Goal: Information Seeking & Learning: Learn about a topic

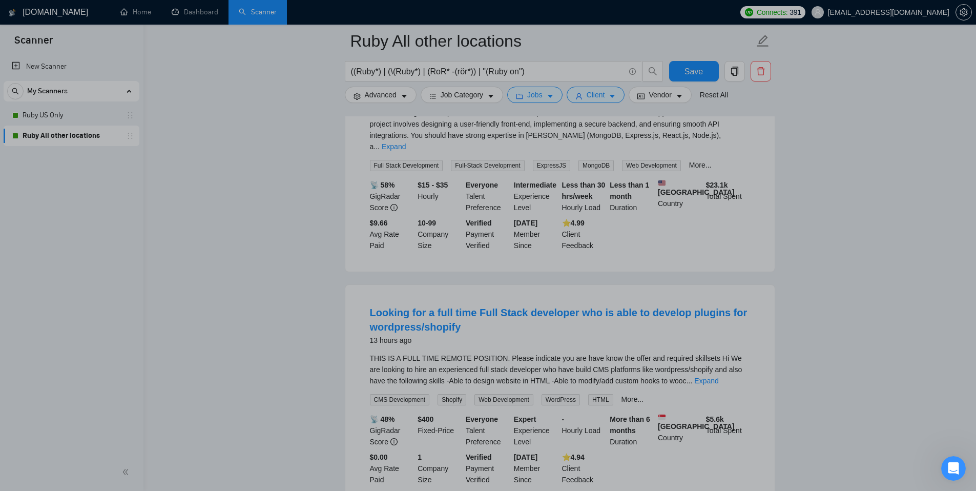
scroll to position [1365, 0]
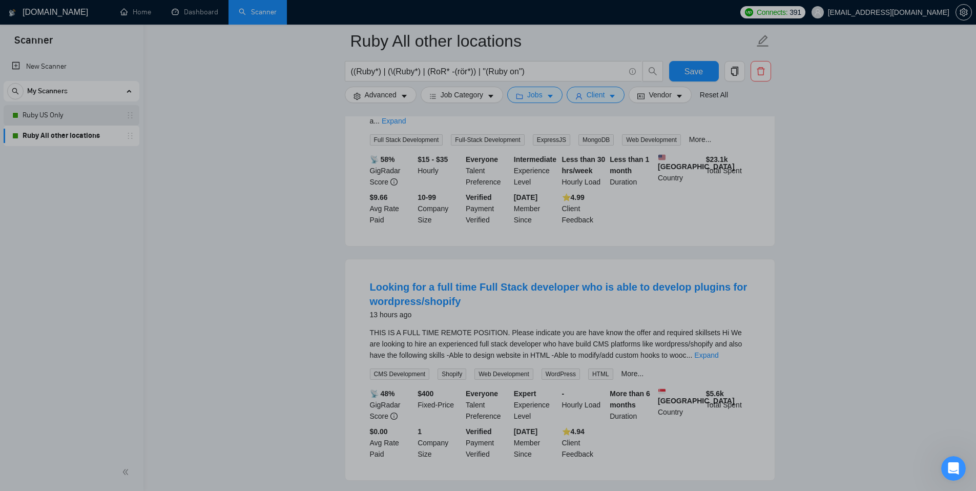
click at [69, 116] on link "Ruby US Only" at bounding box center [71, 115] width 97 height 20
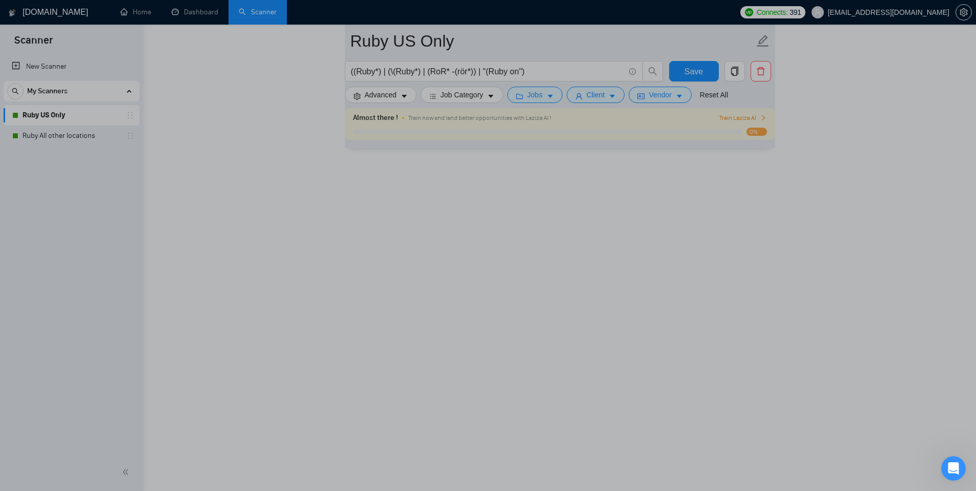
scroll to position [523, 0]
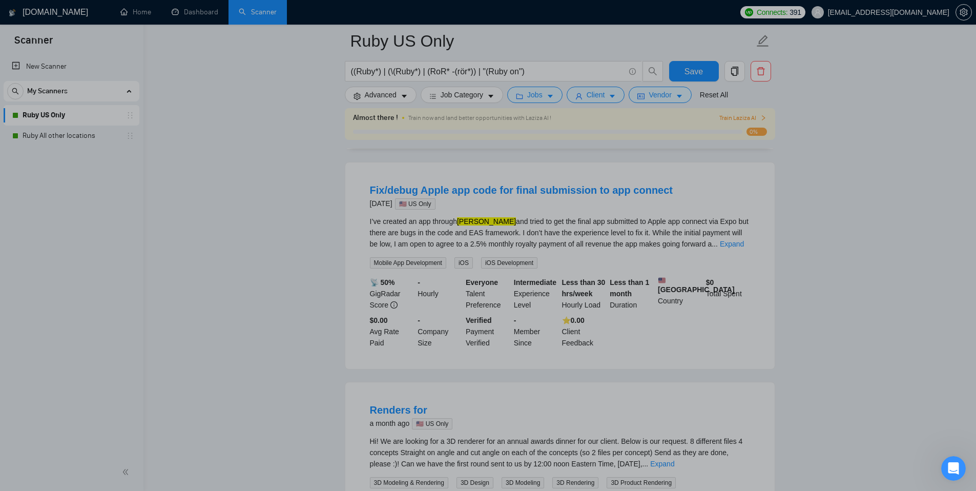
click at [538, 93] on div "2 of 4" at bounding box center [589, 106] width 139 height 26
click at [548, 93] on div "2 of 4" at bounding box center [589, 106] width 139 height 26
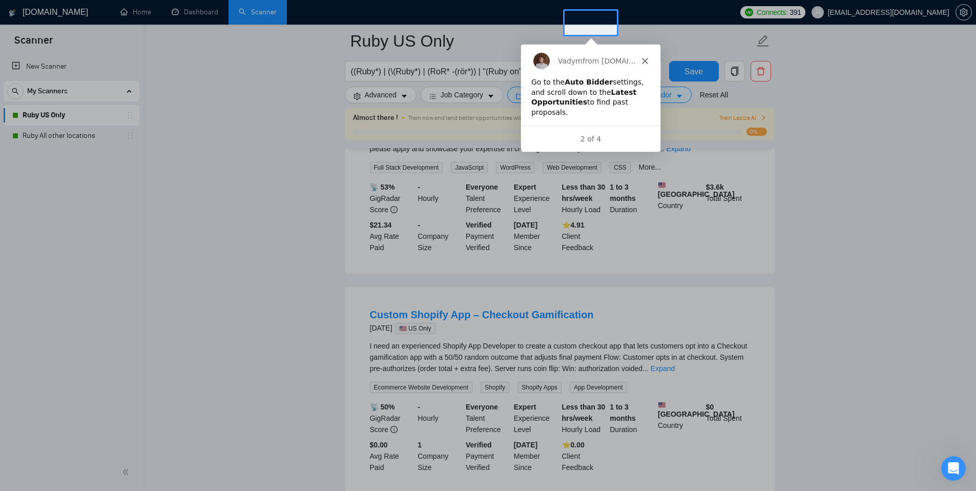
scroll to position [71, 0]
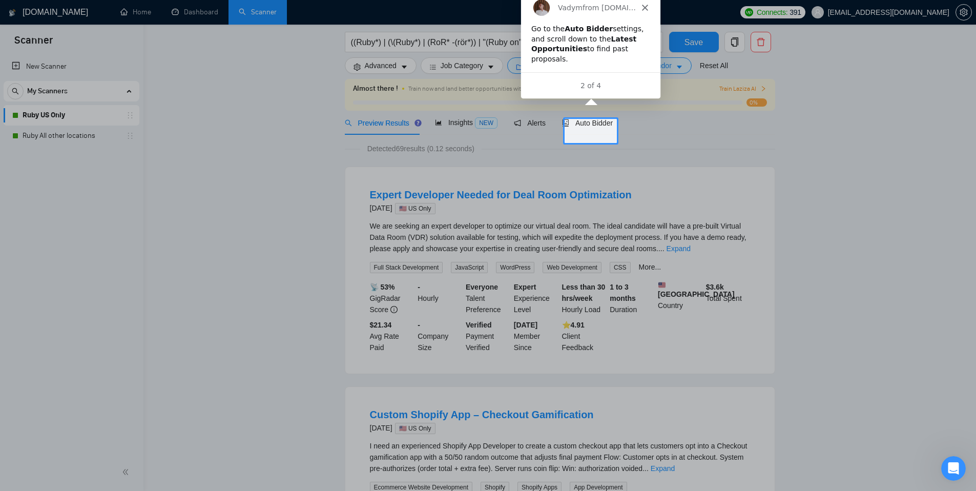
click at [452, 71] on div at bounding box center [488, 20] width 976 height 182
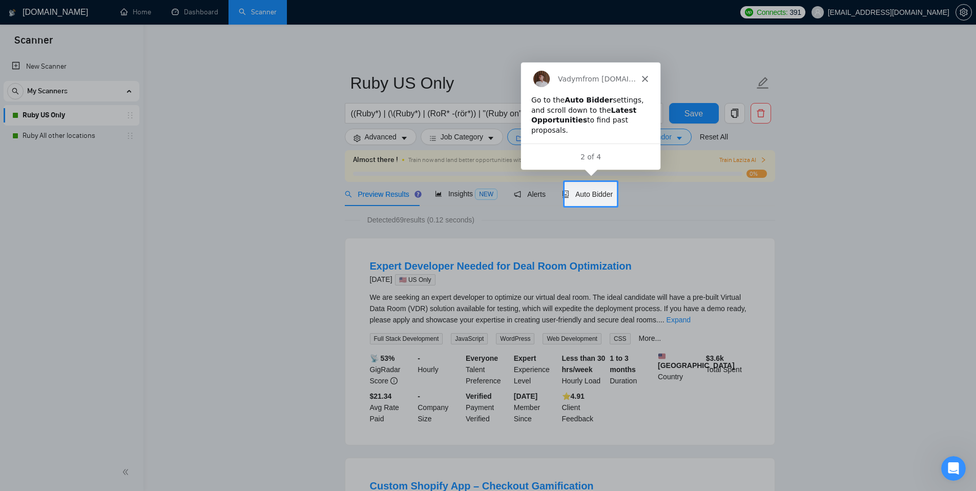
click at [644, 77] on polygon "Close" at bounding box center [644, 78] width 6 height 6
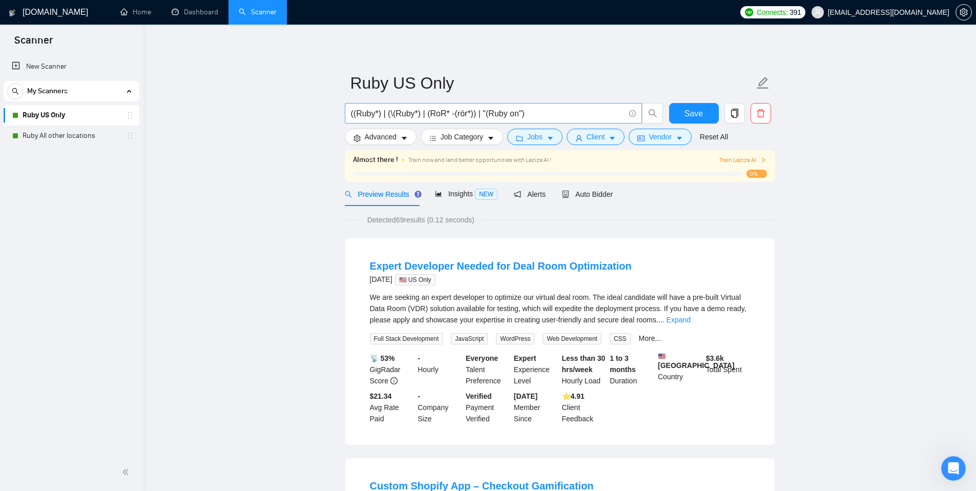
click at [518, 113] on input "((Ruby*) | (\(Ruby*) | (RoR* -(rör*)) | "(Ruby on")" at bounding box center [487, 113] width 273 height 13
click at [449, 113] on input "((Ruby*) | (\(Ruby*) | (RoR* -(rör*)) | "(Ruby on")" at bounding box center [487, 113] width 273 height 13
type input "((Ruby*) | (\(Ruby*) | (RoR -(rör*)) | "(Ruby on")"
click at [706, 112] on button "Save" at bounding box center [694, 113] width 50 height 20
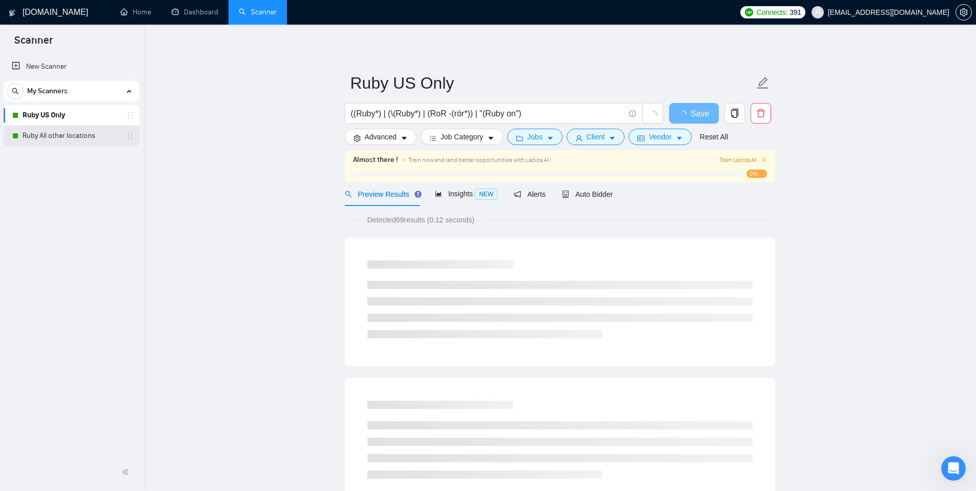
click at [71, 136] on link "Ruby All other locations" at bounding box center [71, 135] width 97 height 20
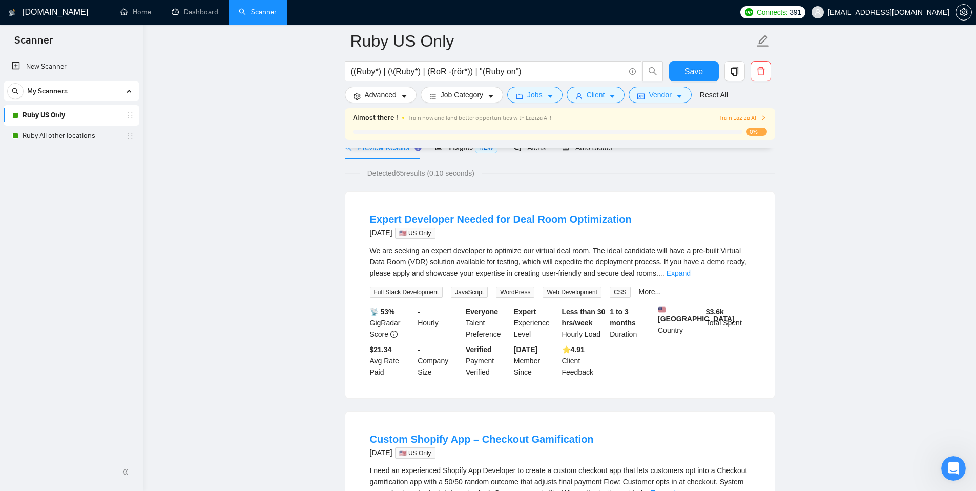
scroll to position [71, 0]
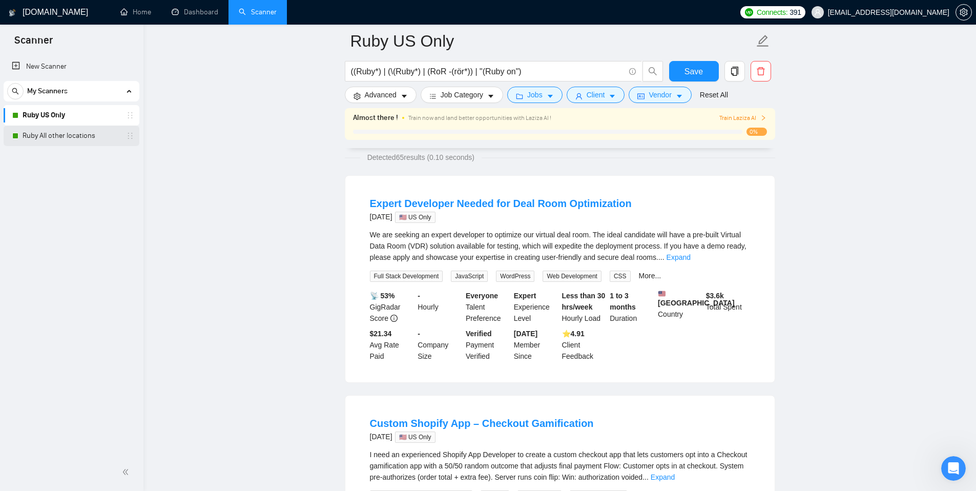
click at [61, 138] on link "Ruby All other locations" at bounding box center [71, 135] width 97 height 20
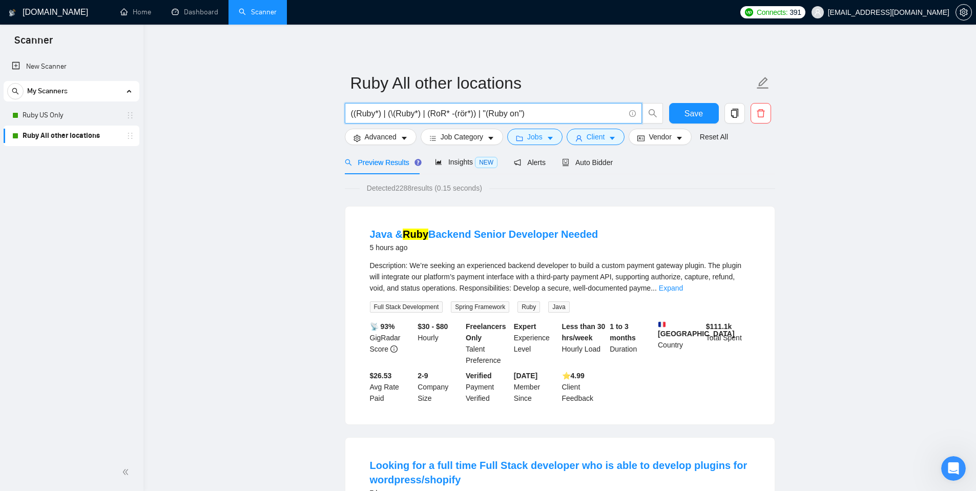
click at [450, 114] on input "((Ruby*) | (\(Ruby*) | (RoR* -(rör*)) | "(Ruby on")" at bounding box center [487, 113] width 273 height 13
type input "((Ruby*) | (\(Ruby*) | (RoR -(rör*)) | "(Ruby on")"
click at [696, 116] on span "Save" at bounding box center [693, 113] width 18 height 13
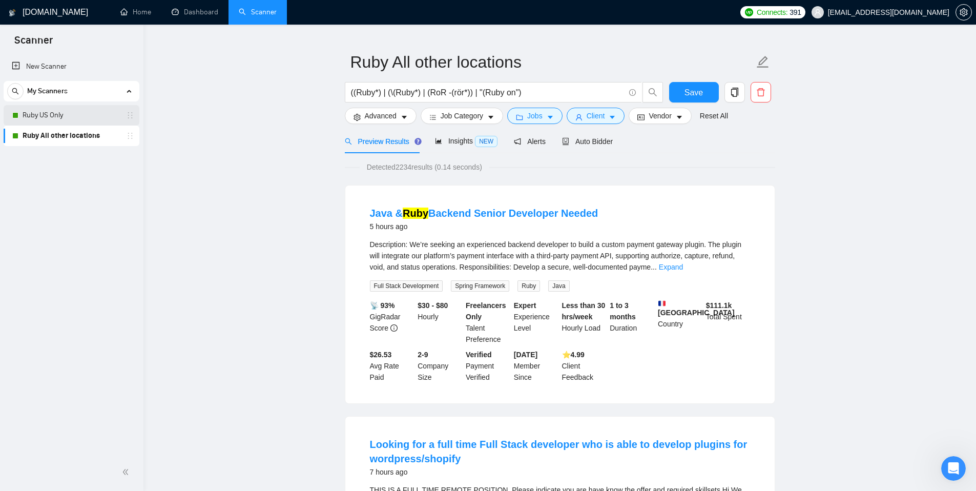
click at [49, 115] on link "Ruby US Only" at bounding box center [71, 115] width 97 height 20
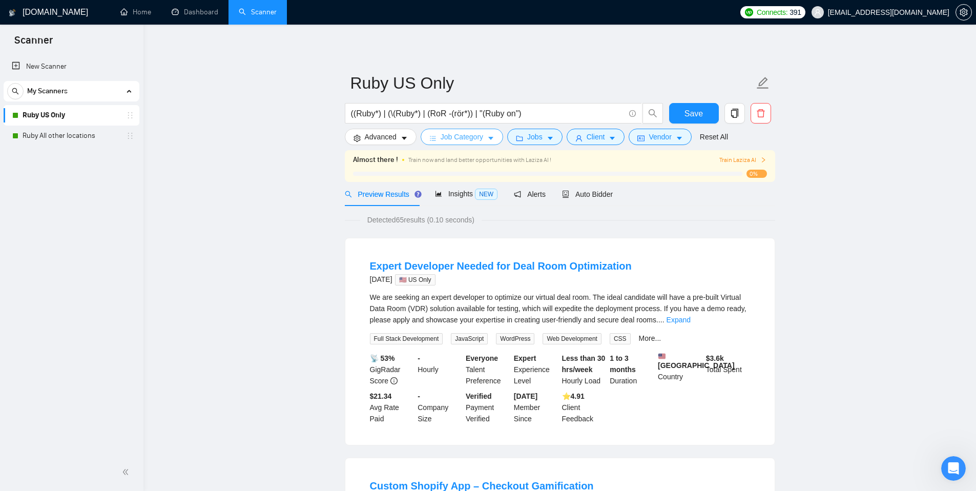
click at [479, 137] on span "Job Category" at bounding box center [461, 136] width 43 height 11
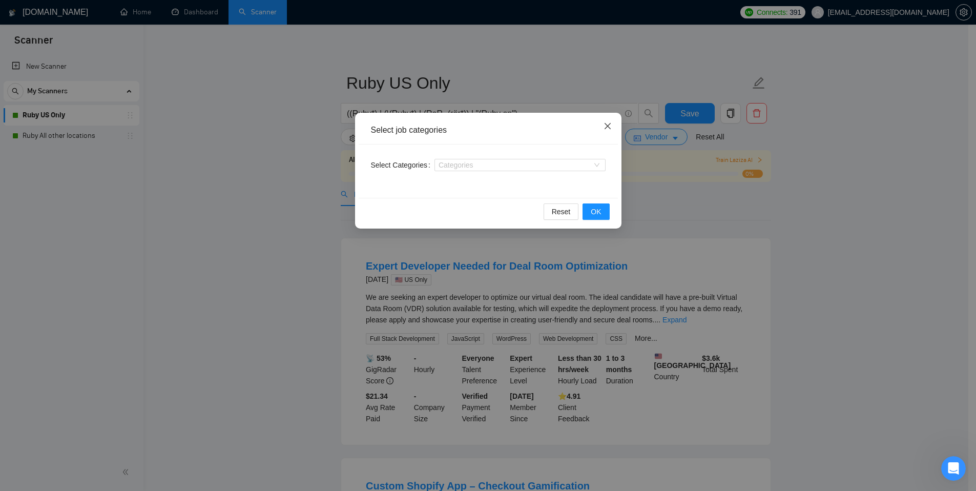
click at [607, 127] on icon "close" at bounding box center [607, 126] width 8 height 8
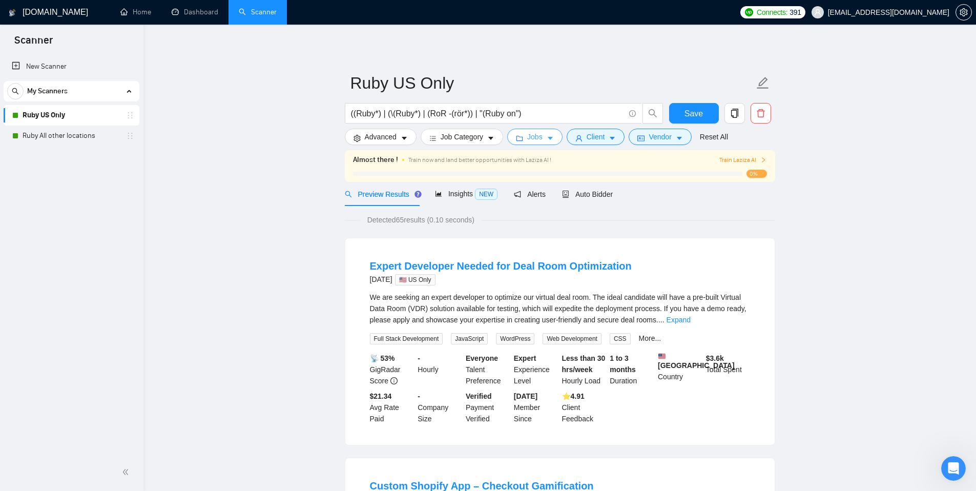
click at [542, 137] on span "Jobs" at bounding box center [534, 136] width 15 height 11
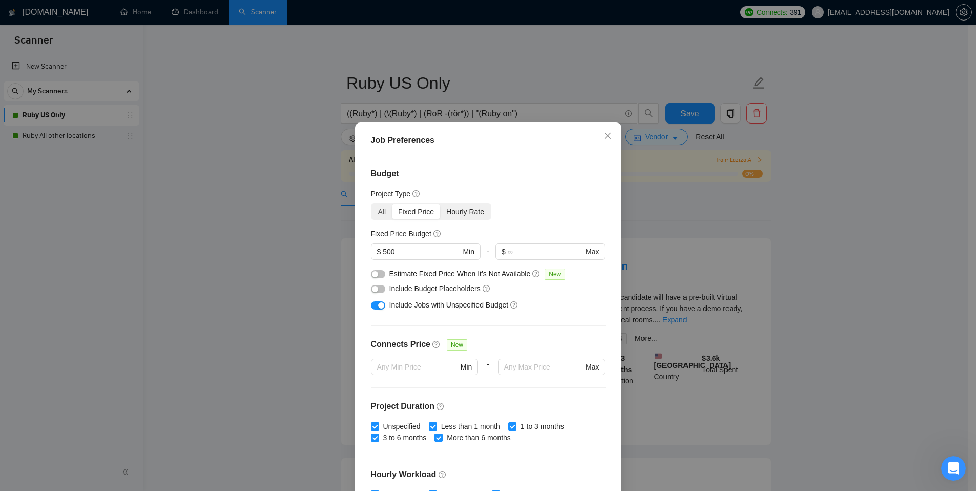
click at [462, 209] on div "Hourly Rate" at bounding box center [465, 211] width 50 height 14
click at [440, 204] on input "Hourly Rate" at bounding box center [440, 204] width 0 height 0
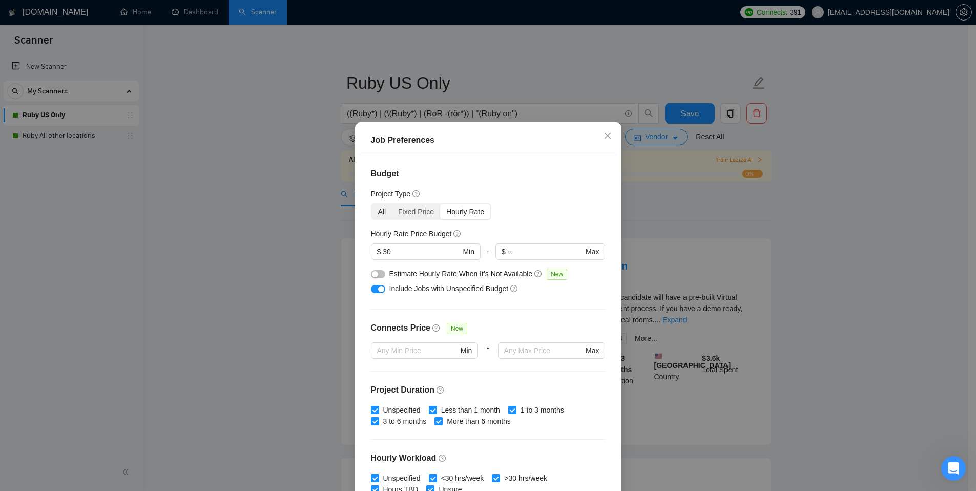
click at [375, 213] on div "All" at bounding box center [382, 211] width 20 height 14
click at [372, 204] on input "All" at bounding box center [372, 204] width 0 height 0
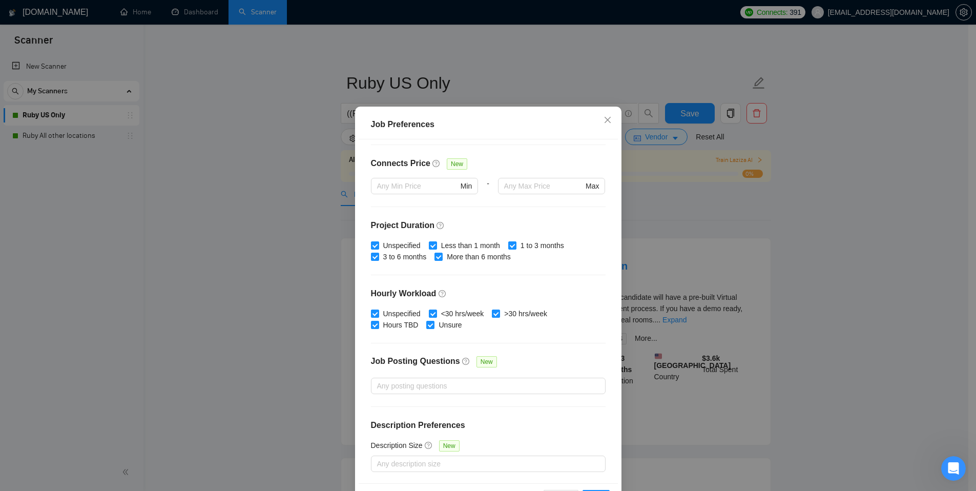
scroll to position [53, 0]
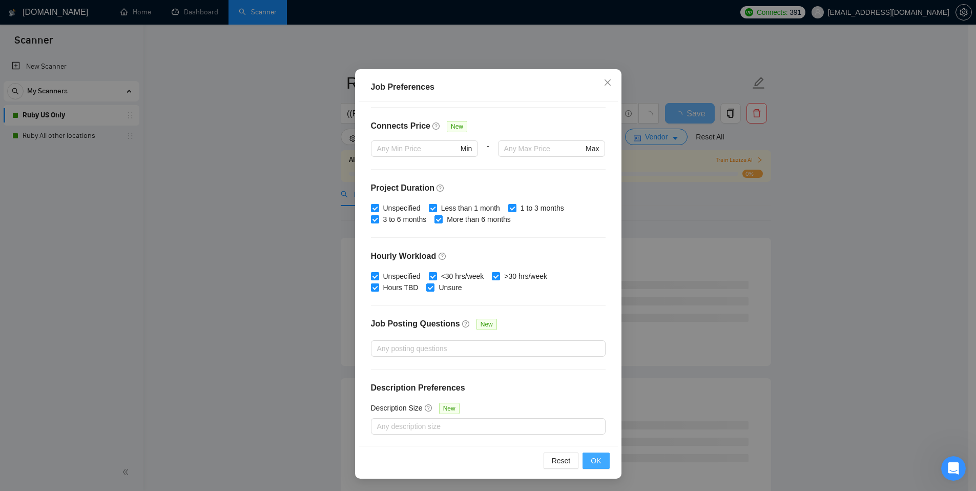
click at [593, 462] on span "OK" at bounding box center [595, 460] width 10 height 11
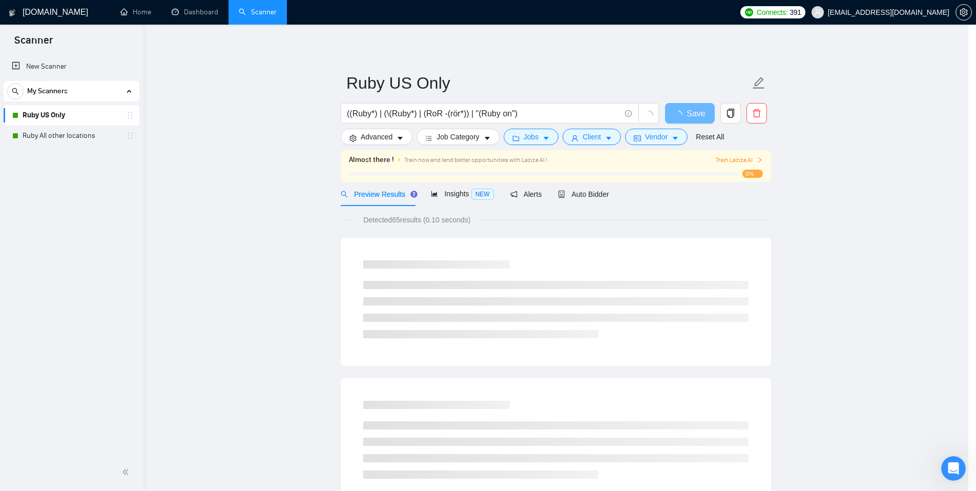
scroll to position [0, 0]
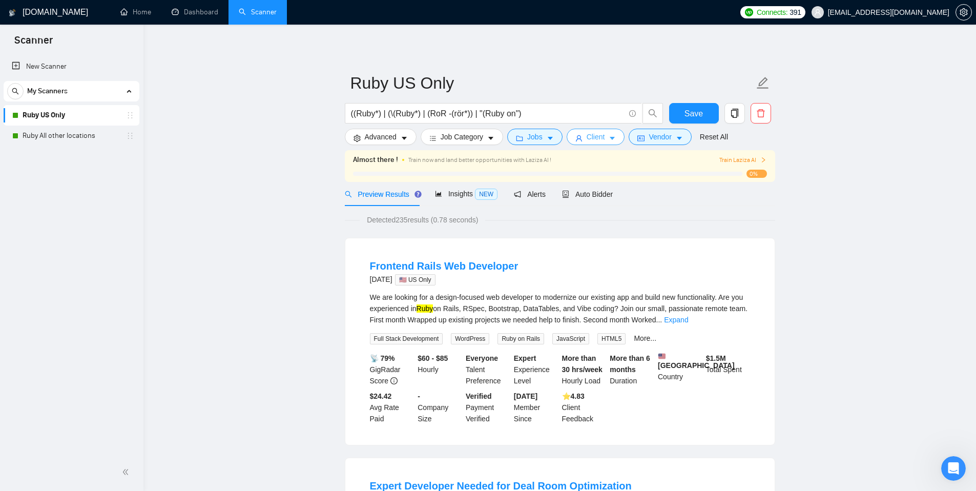
click at [611, 136] on button "Client" at bounding box center [595, 137] width 58 height 16
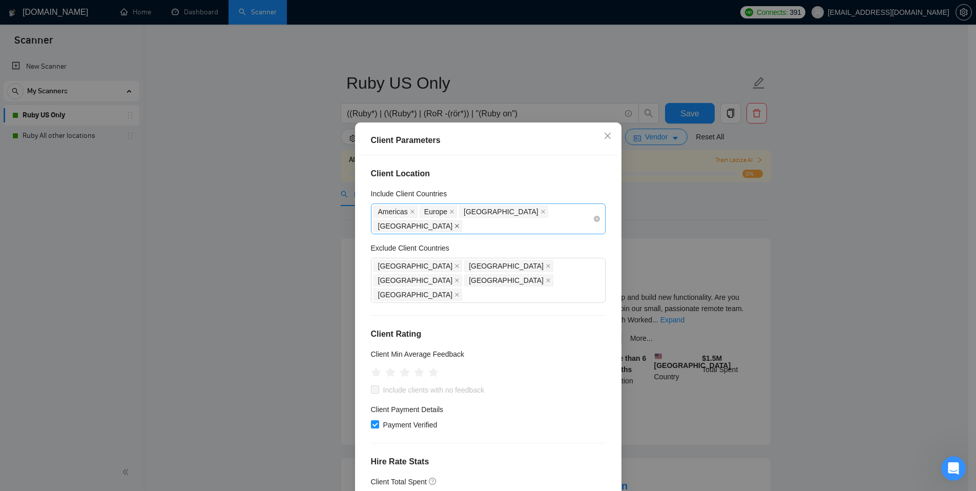
click at [459, 224] on icon "close" at bounding box center [457, 226] width 4 height 4
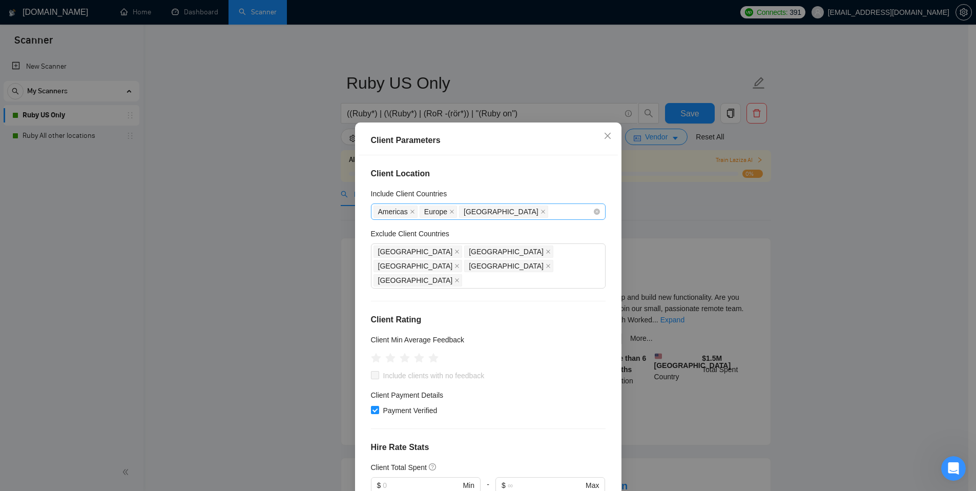
click at [540, 211] on icon "close" at bounding box center [542, 211] width 5 height 5
click at [449, 210] on icon "close" at bounding box center [451, 211] width 5 height 5
click at [406, 210] on span "Americas" at bounding box center [395, 211] width 44 height 12
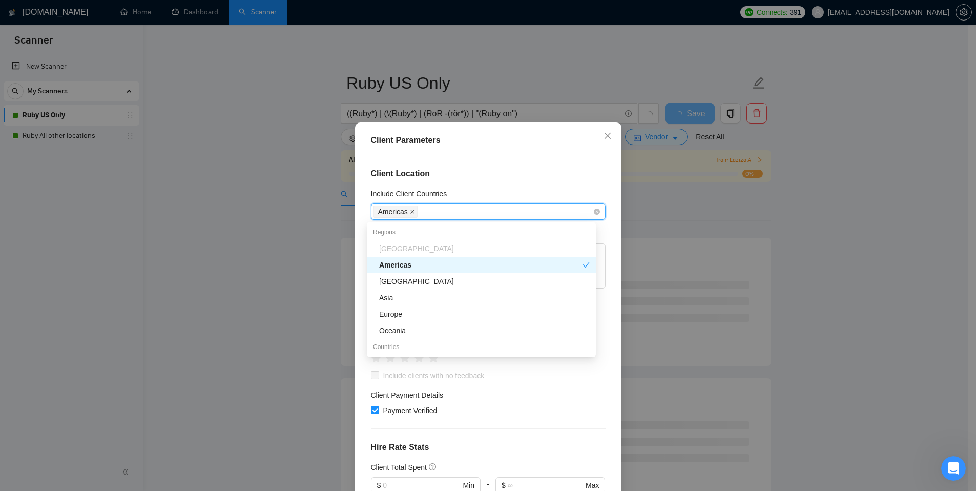
click at [410, 210] on icon "close" at bounding box center [412, 211] width 5 height 5
click at [486, 165] on div "Client Location Include Client Countries Select Exclude Client Countries [GEOGR…" at bounding box center [487, 327] width 259 height 344
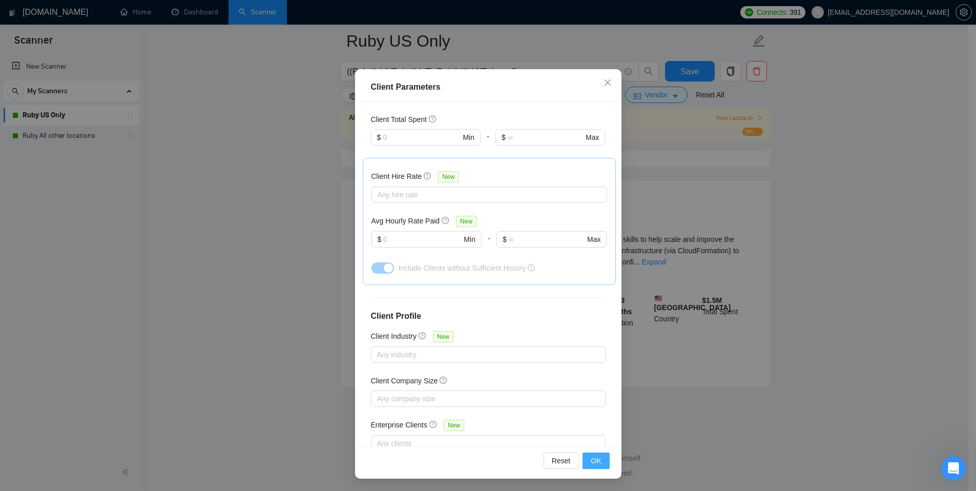
scroll to position [2139, 0]
click at [590, 461] on span "OK" at bounding box center [595, 460] width 10 height 11
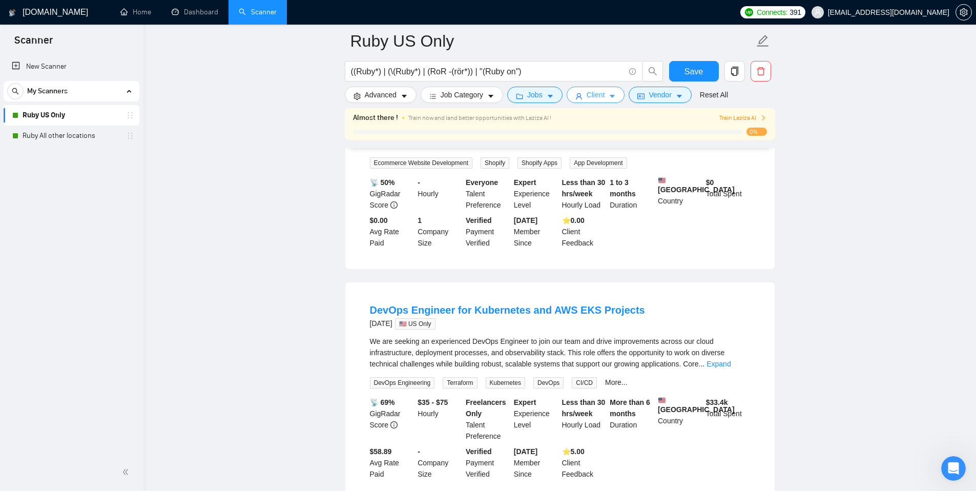
scroll to position [0, 0]
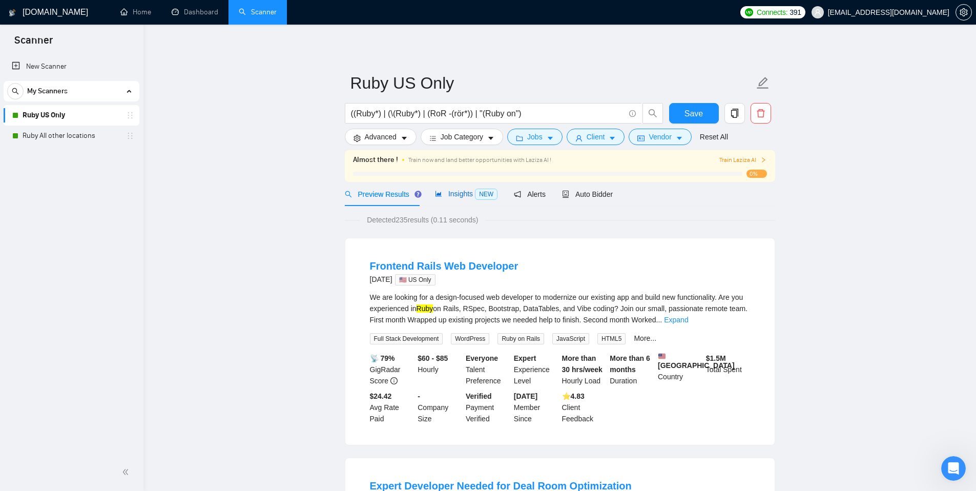
click at [461, 195] on span "Insights NEW" at bounding box center [466, 193] width 62 height 8
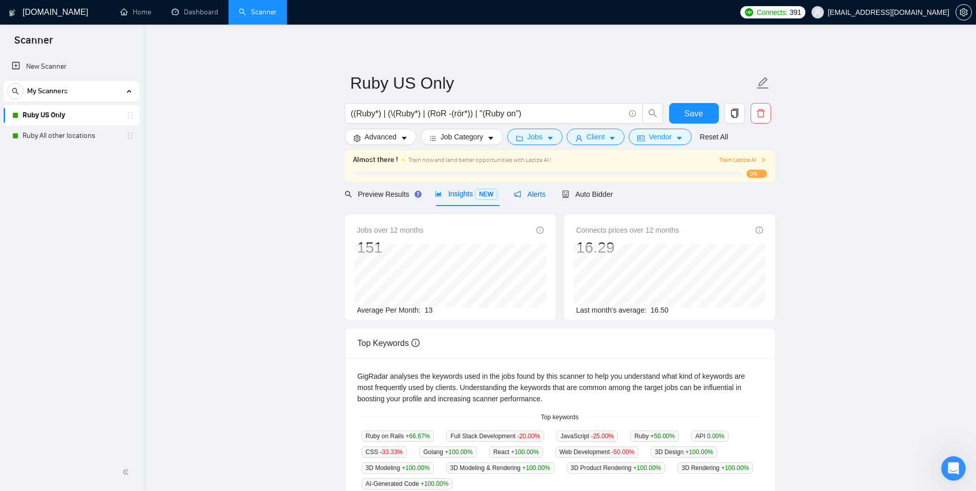
click at [534, 193] on span "Alerts" at bounding box center [530, 194] width 32 height 8
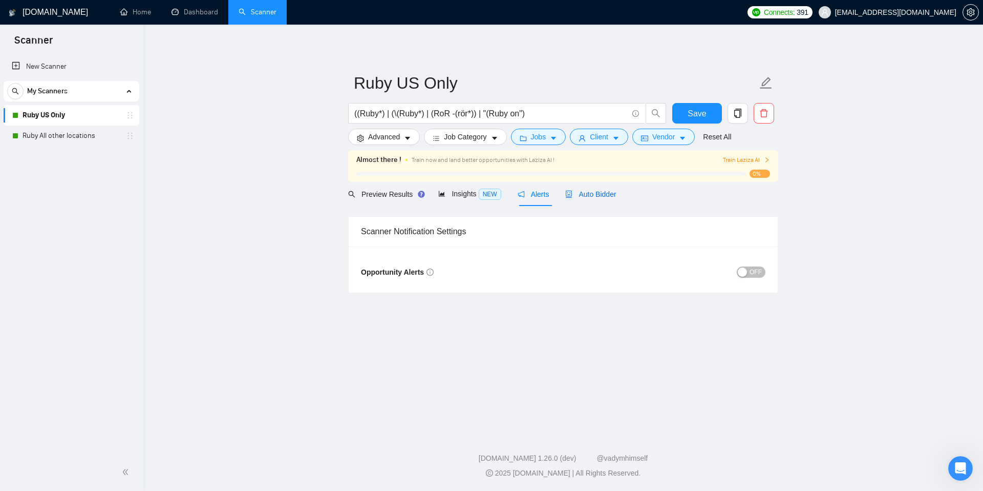
click at [593, 196] on span "Auto Bidder" at bounding box center [590, 194] width 51 height 8
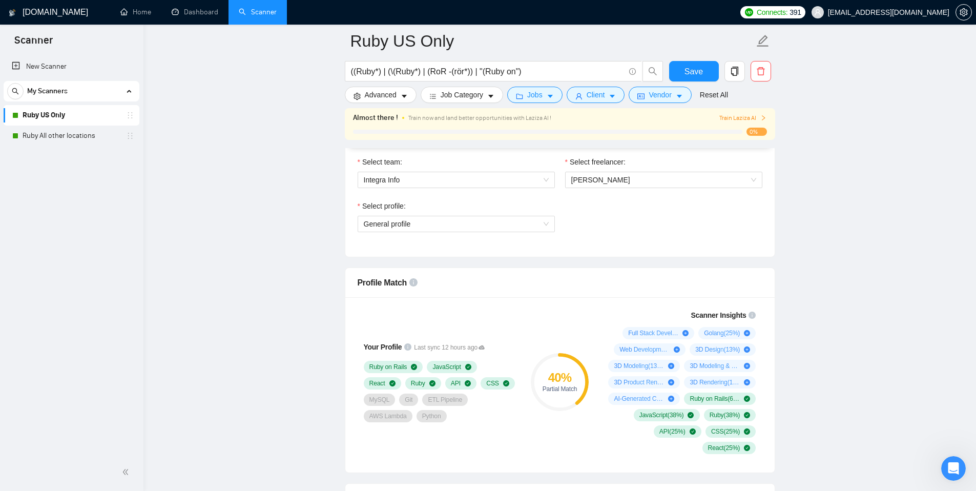
scroll to position [531, 0]
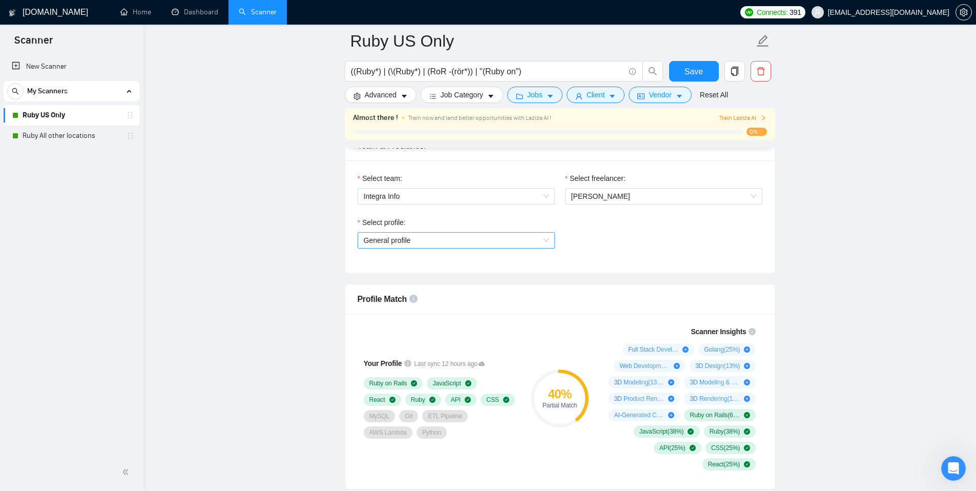
click at [487, 239] on span "General profile" at bounding box center [456, 239] width 185 height 15
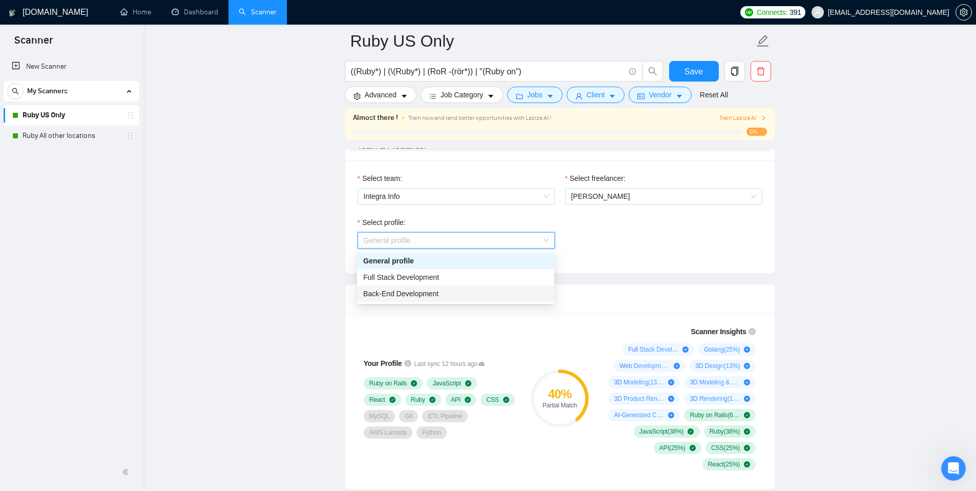
click at [432, 290] on span "Back-End Development" at bounding box center [400, 293] width 75 height 8
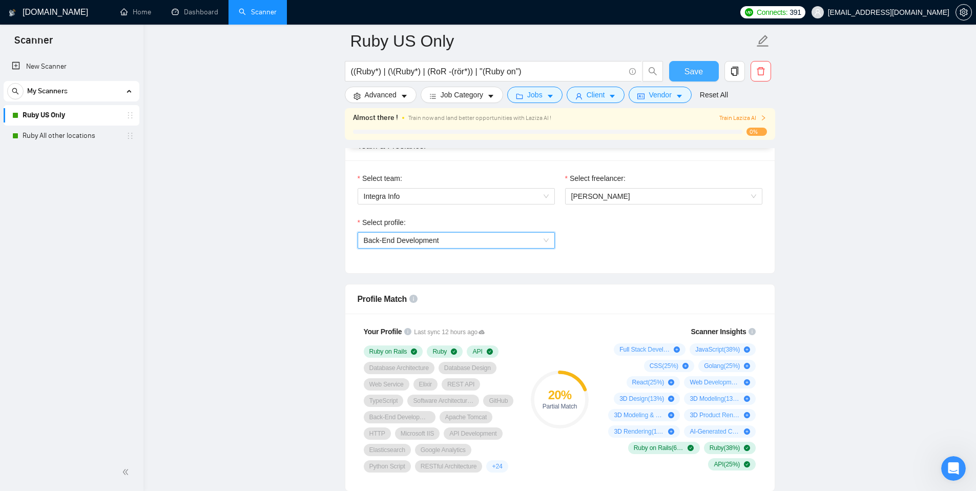
click at [687, 72] on span "Save" at bounding box center [693, 71] width 18 height 13
click at [500, 239] on span "Back-End Development" at bounding box center [456, 239] width 185 height 15
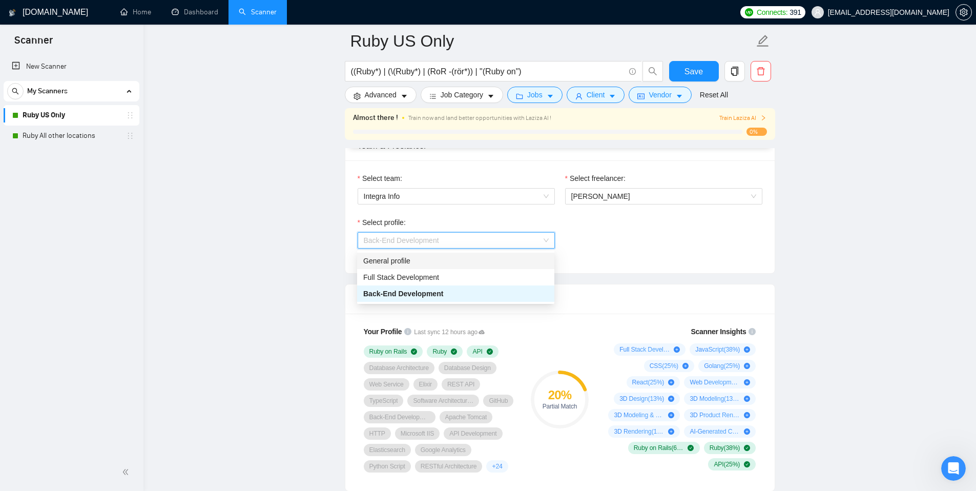
click at [455, 262] on div "General profile" at bounding box center [455, 260] width 185 height 11
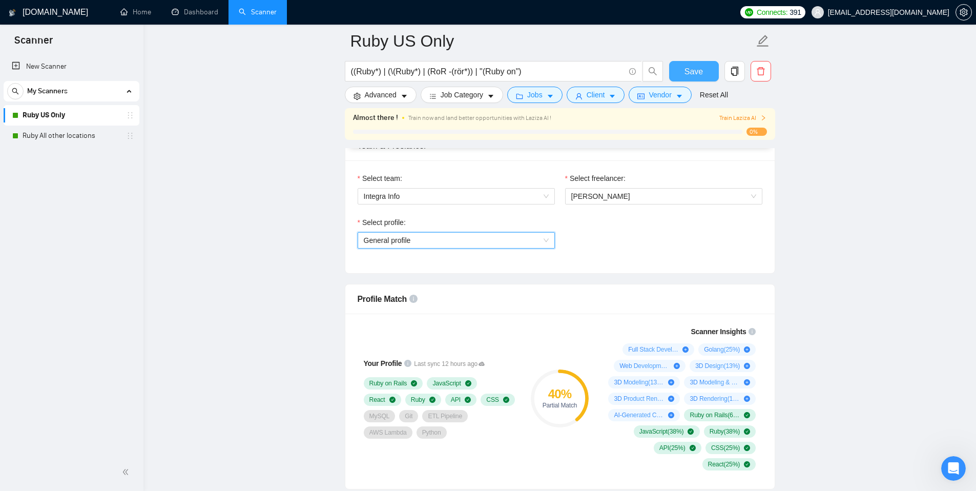
click at [692, 69] on span "Save" at bounding box center [693, 71] width 18 height 13
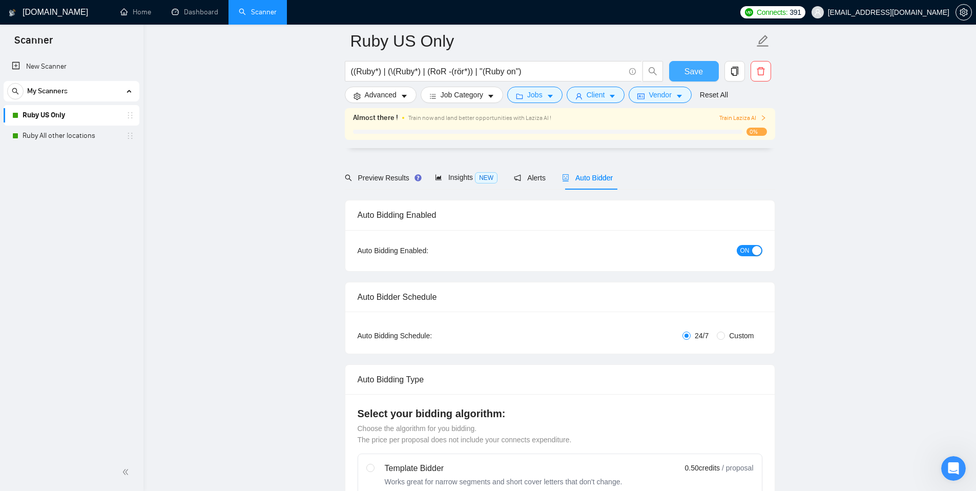
scroll to position [0, 0]
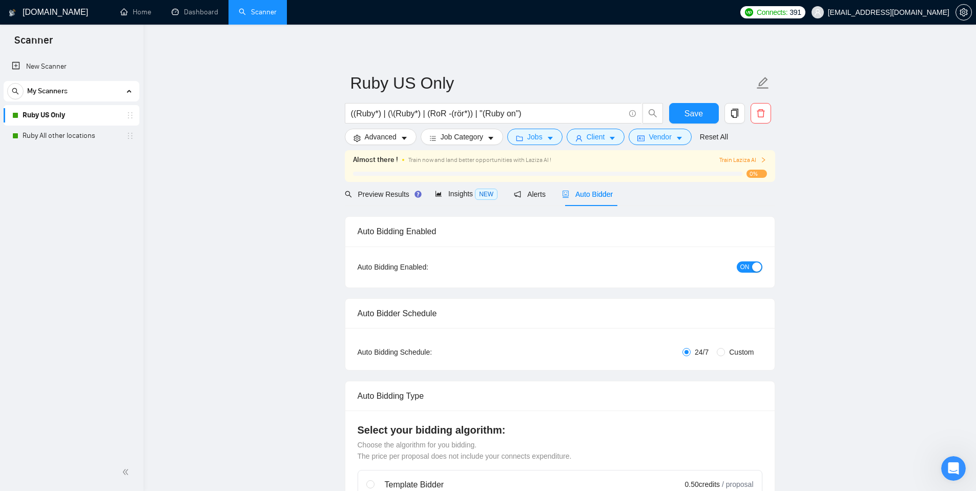
click at [739, 160] on span "Train Laziza AI" at bounding box center [742, 160] width 47 height 10
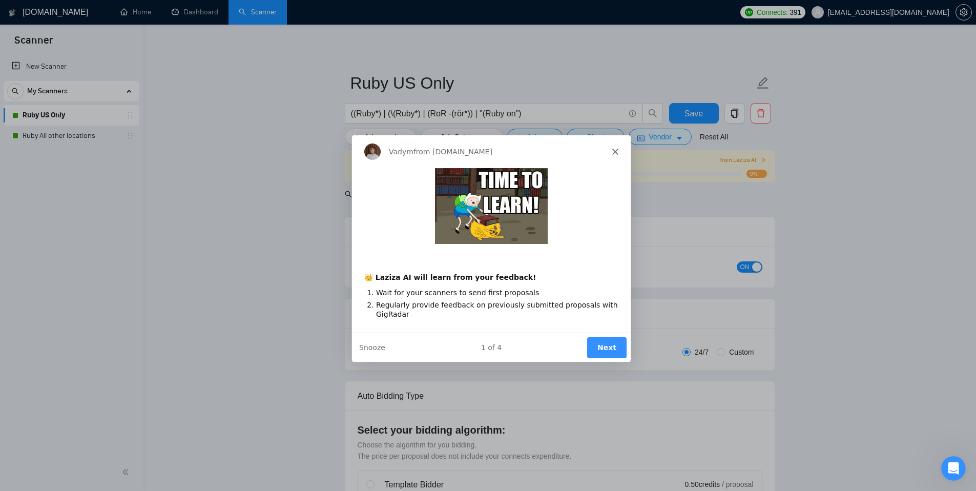
click at [604, 352] on button "Next" at bounding box center [605, 346] width 39 height 21
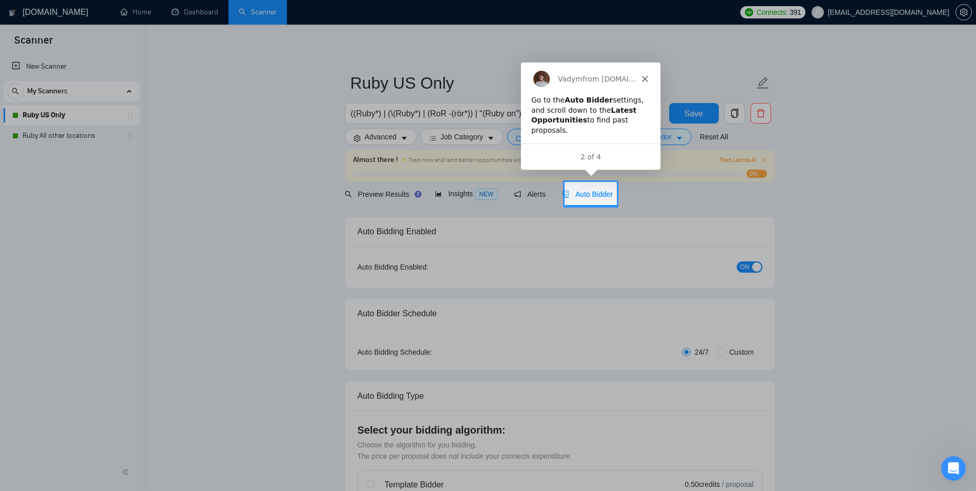
click at [642, 77] on icon "Close" at bounding box center [644, 78] width 6 height 6
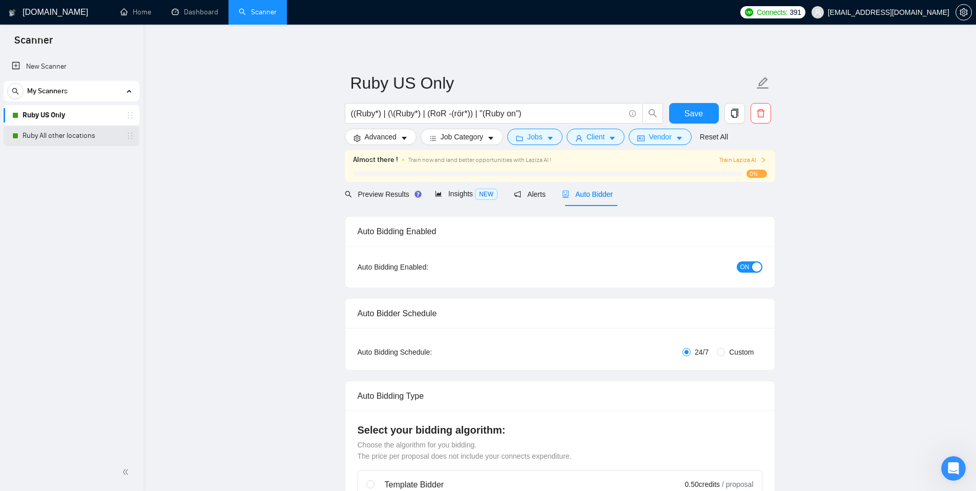
click at [88, 133] on link "Ruby All other locations" at bounding box center [71, 135] width 97 height 20
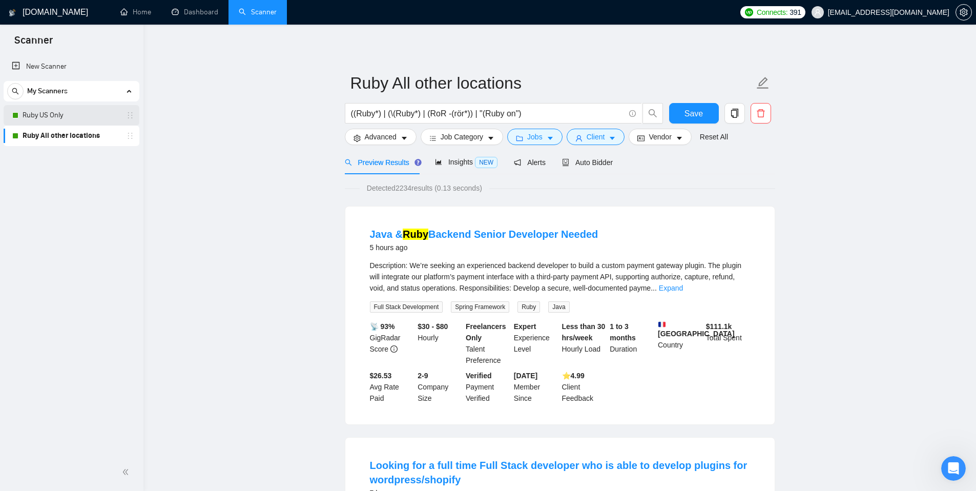
click at [82, 119] on link "Ruby US Only" at bounding box center [71, 115] width 97 height 20
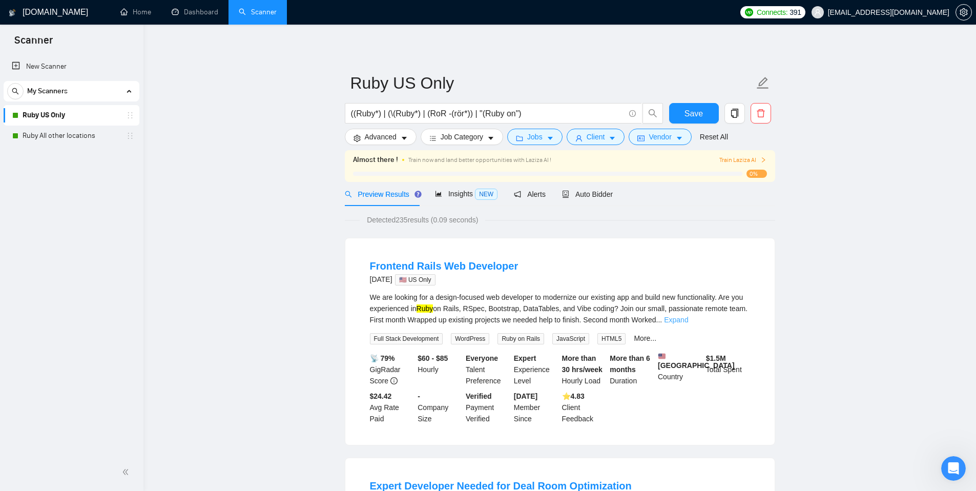
click at [688, 319] on link "Expand" at bounding box center [676, 319] width 24 height 8
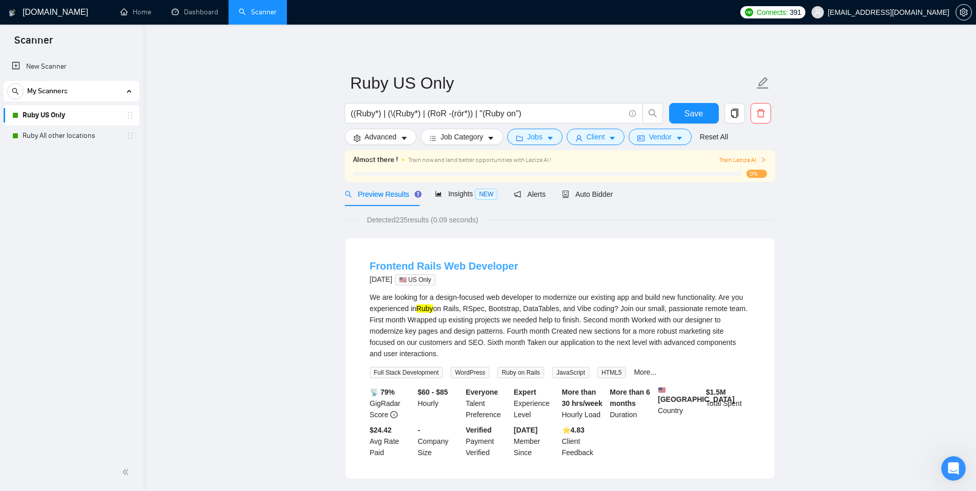
click at [476, 263] on link "Frontend Rails Web Developer" at bounding box center [444, 265] width 149 height 11
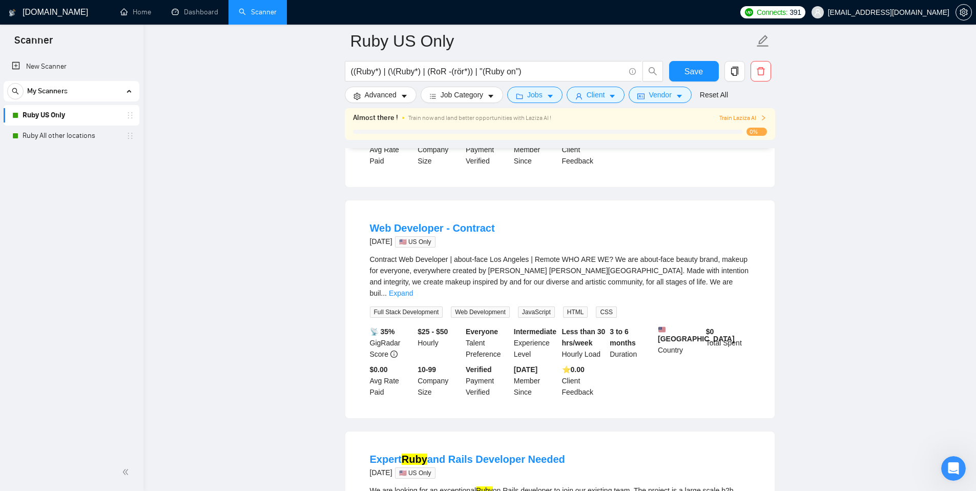
scroll to position [820, 0]
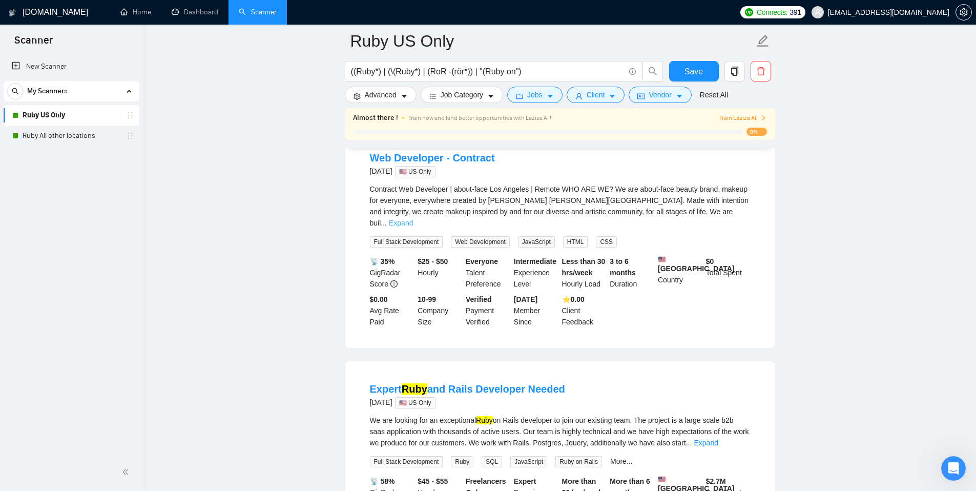
click at [413, 225] on link "Expand" at bounding box center [401, 223] width 24 height 8
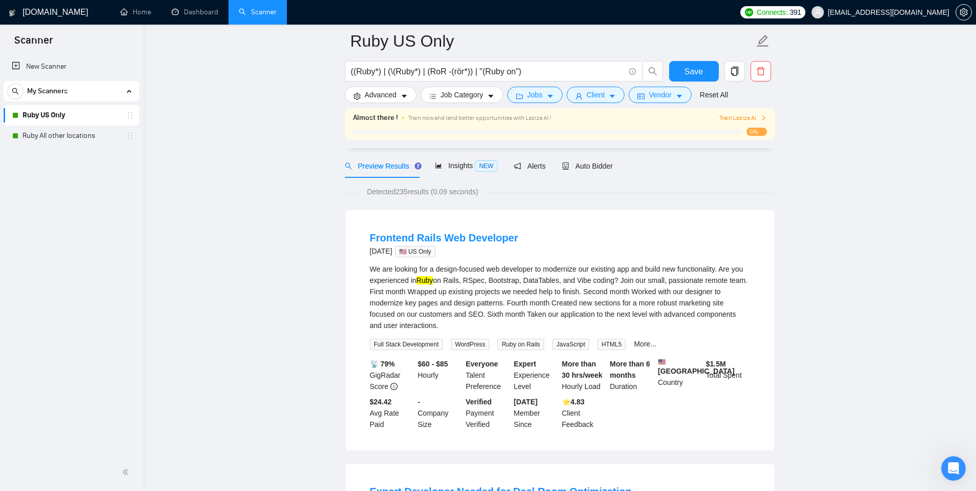
scroll to position [83, 0]
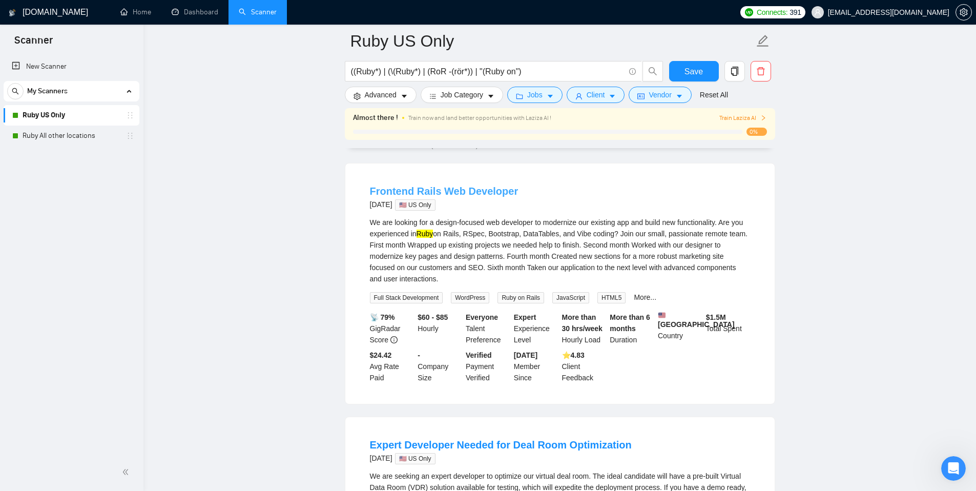
click at [493, 191] on link "Frontend Rails Web Developer" at bounding box center [444, 190] width 149 height 11
click at [650, 296] on link "More..." at bounding box center [644, 295] width 23 height 8
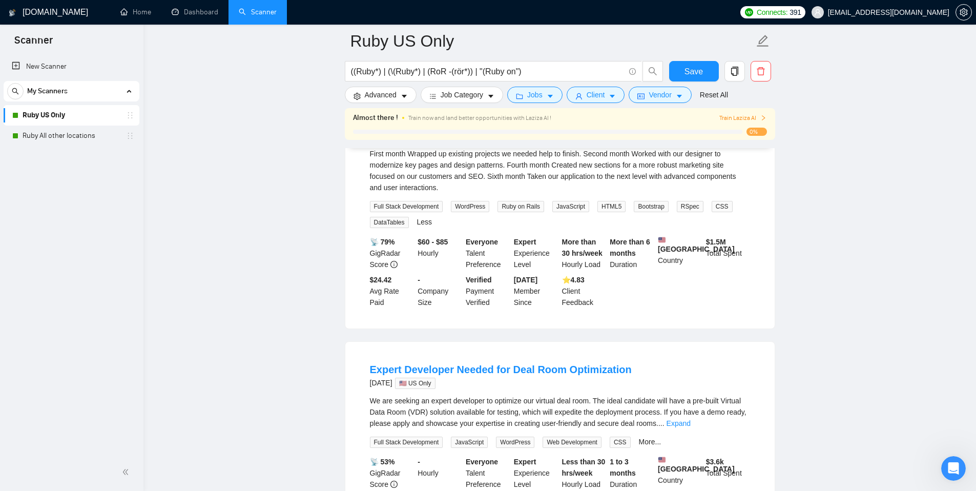
scroll to position [30, 0]
